Goal: Information Seeking & Learning: Compare options

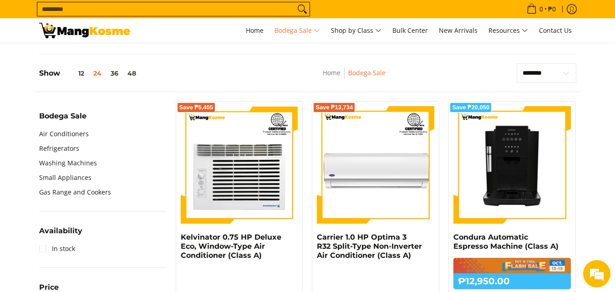
scroll to position [273, 0]
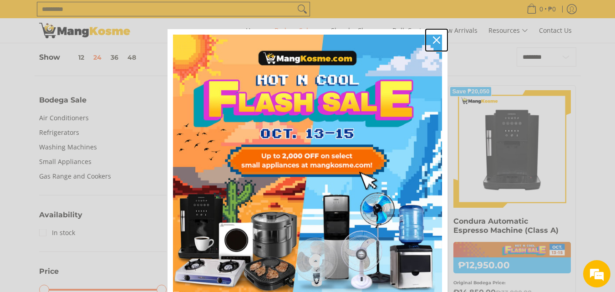
click at [435, 41] on icon "close icon" at bounding box center [436, 39] width 7 height 7
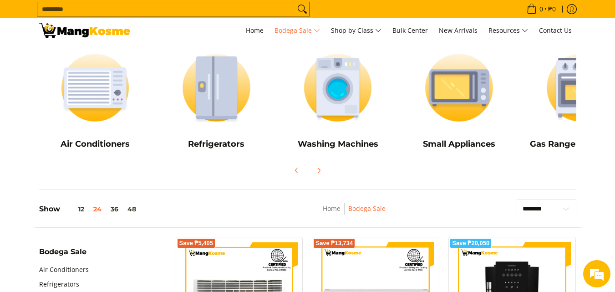
scroll to position [91, 0]
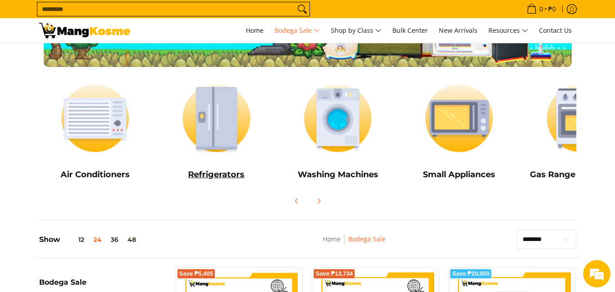
click at [233, 174] on h5 "Refrigerators" at bounding box center [216, 174] width 112 height 10
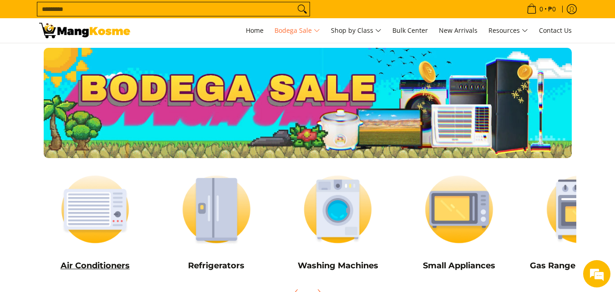
click at [100, 263] on h5 "Air Conditioners" at bounding box center [95, 265] width 112 height 10
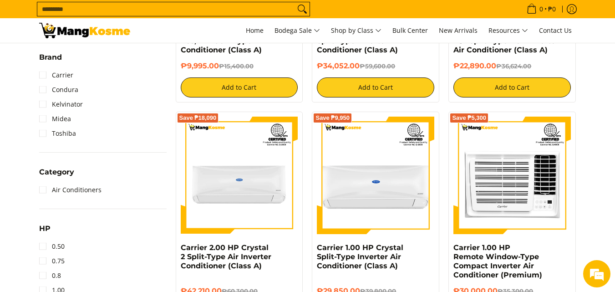
scroll to position [319, 0]
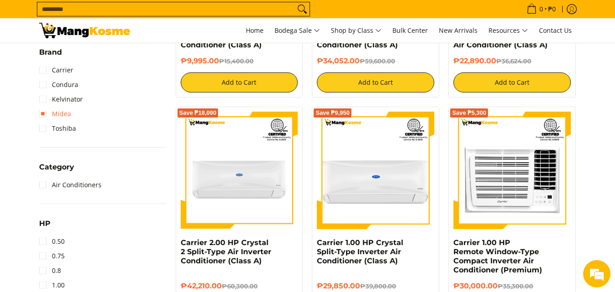
click at [44, 114] on link "Midea" at bounding box center [55, 113] width 32 height 15
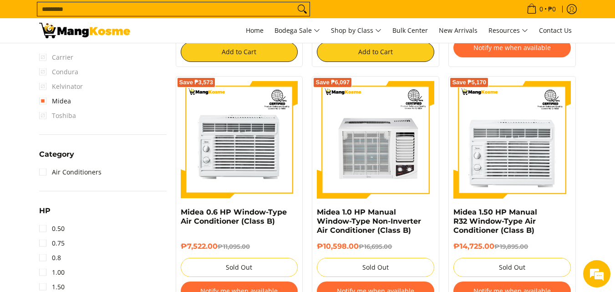
scroll to position [401, 0]
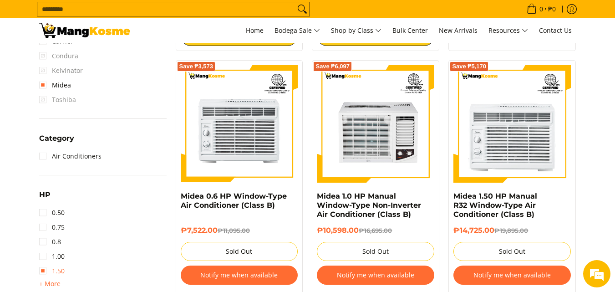
click at [42, 271] on link "1.50" at bounding box center [51, 270] width 25 height 15
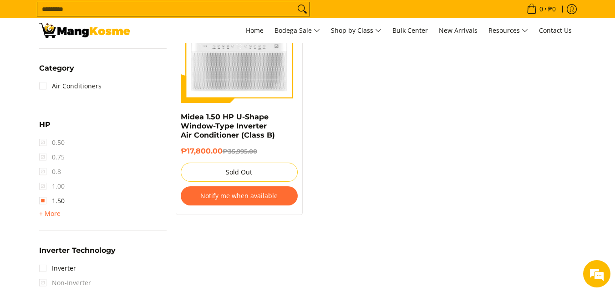
scroll to position [492, 0]
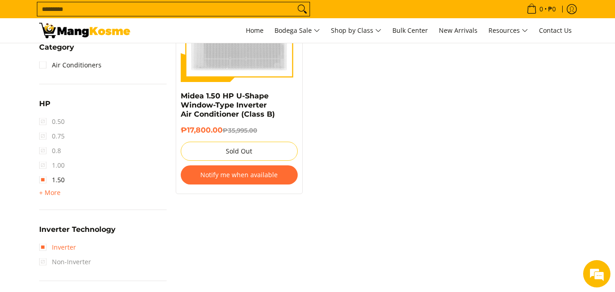
click at [46, 247] on link "Inverter" at bounding box center [57, 247] width 37 height 15
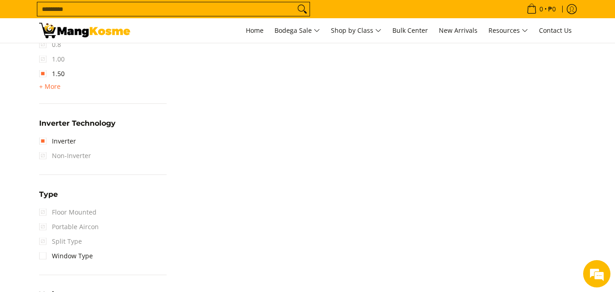
scroll to position [633, 0]
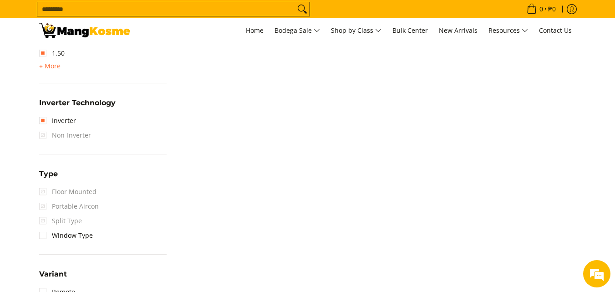
click at [43, 221] on span "Split Type" at bounding box center [60, 220] width 43 height 15
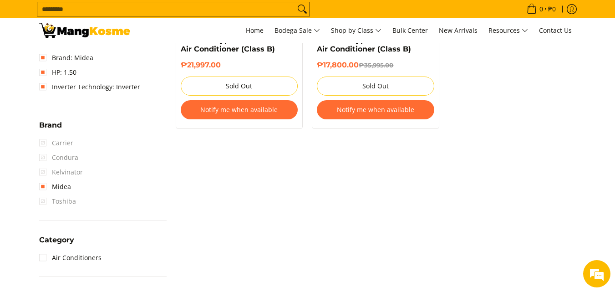
scroll to position [315, 0]
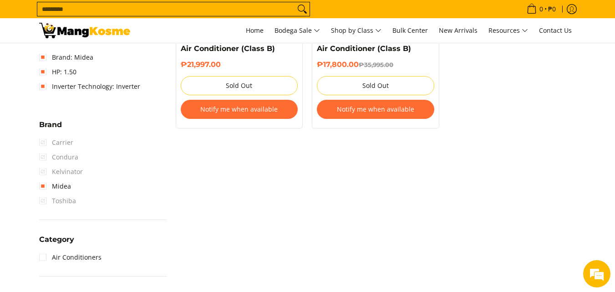
click at [45, 171] on span "Kelvinator" at bounding box center [61, 171] width 44 height 15
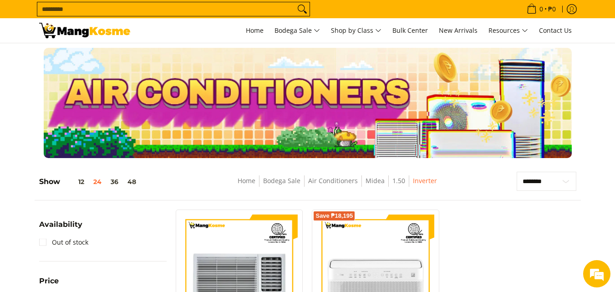
scroll to position [228, 0]
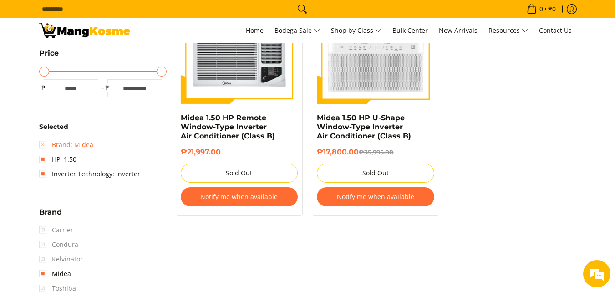
click at [43, 144] on link "Brand: Midea" at bounding box center [66, 144] width 54 height 15
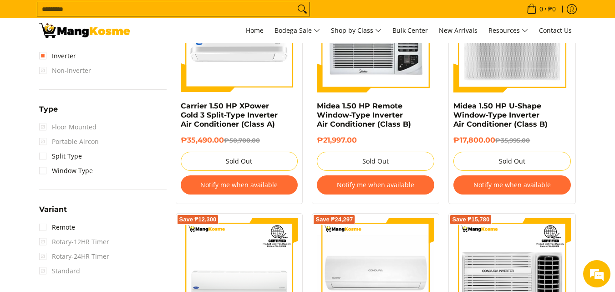
scroll to position [720, 0]
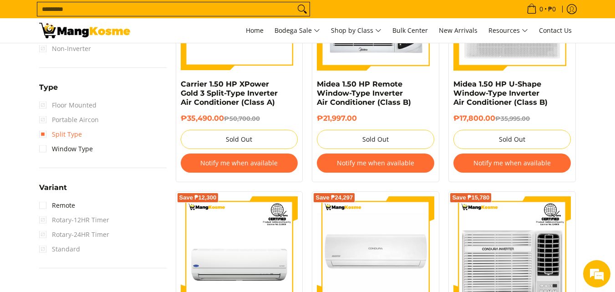
click at [45, 134] on link "Split Type" at bounding box center [60, 134] width 43 height 15
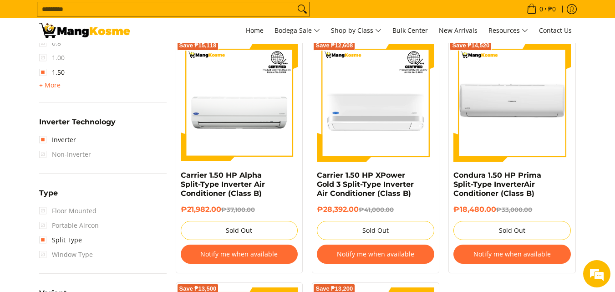
scroll to position [583, 0]
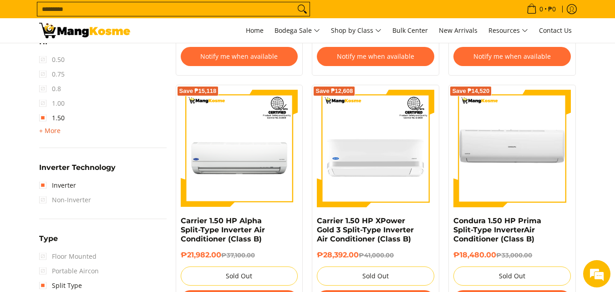
click at [50, 130] on span "+ More" at bounding box center [49, 130] width 21 height 7
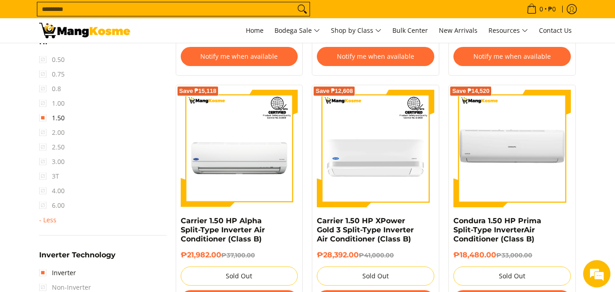
click at [42, 132] on span "2.00" at bounding box center [51, 132] width 25 height 15
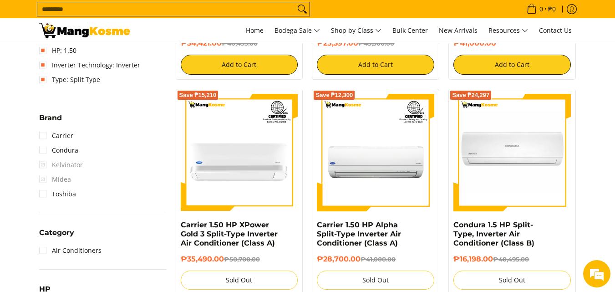
scroll to position [310, 0]
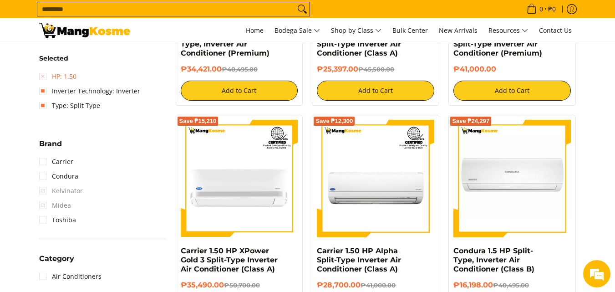
click at [43, 77] on link "HP: 1.50" at bounding box center [57, 76] width 37 height 15
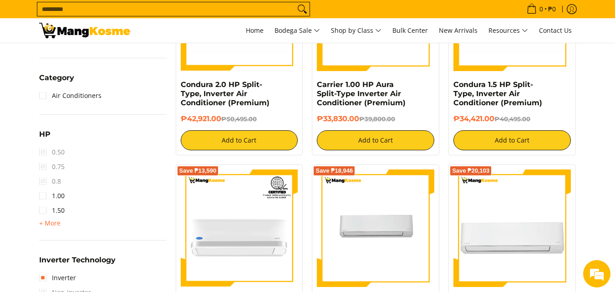
scroll to position [492, 0]
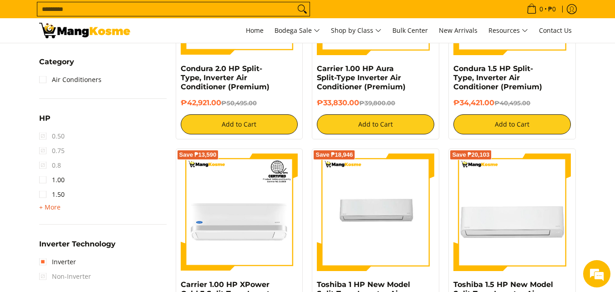
click at [51, 207] on span "+ More" at bounding box center [49, 206] width 21 height 7
click at [44, 210] on link "2.00" at bounding box center [51, 209] width 25 height 15
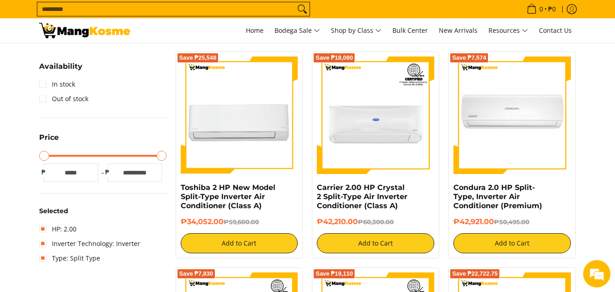
scroll to position [174, 0]
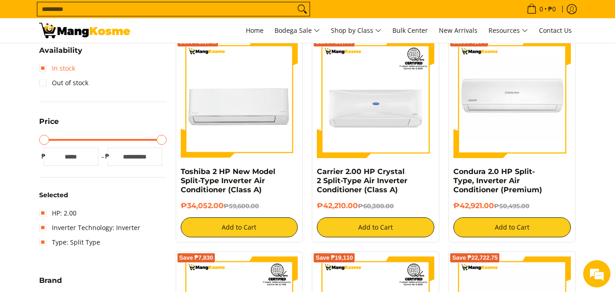
click at [43, 68] on link "In stock" at bounding box center [57, 68] width 36 height 15
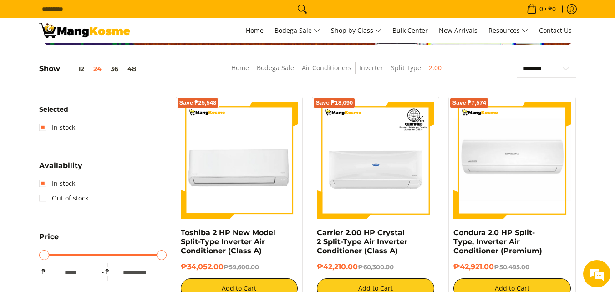
scroll to position [128, 0]
